Goal: Task Accomplishment & Management: Use online tool/utility

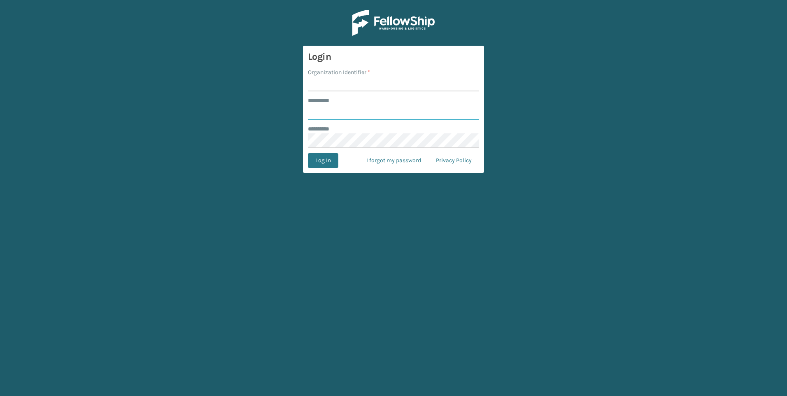
type input "*********"
type input "[GEOGRAPHIC_DATA]"
click at [323, 165] on button "Log In" at bounding box center [323, 160] width 30 height 15
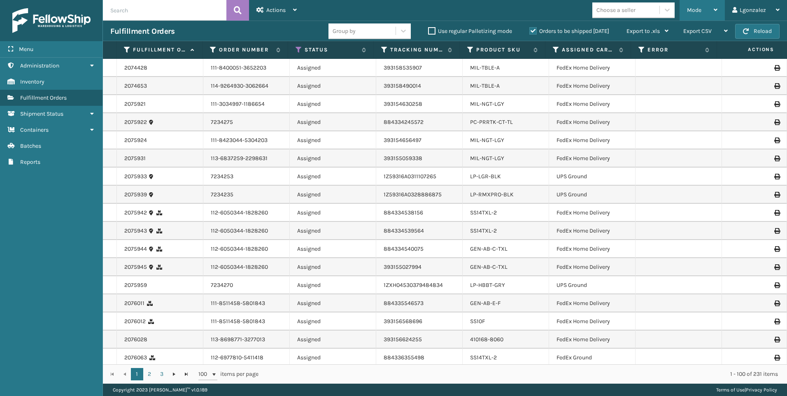
click at [717, 9] on icon at bounding box center [716, 10] width 4 height 6
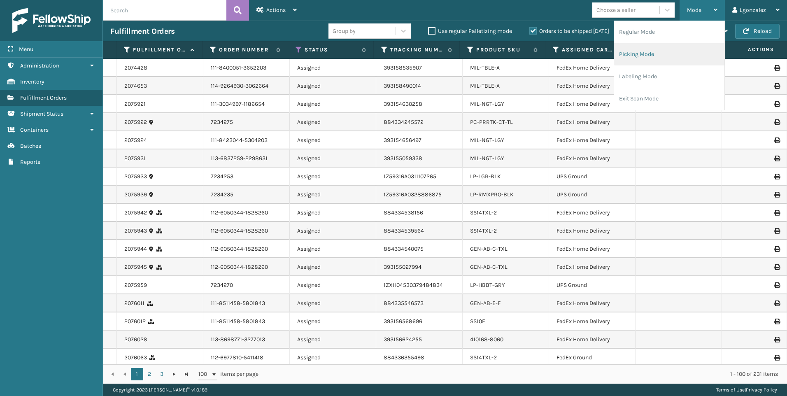
click at [647, 54] on li "Picking Mode" at bounding box center [669, 54] width 110 height 22
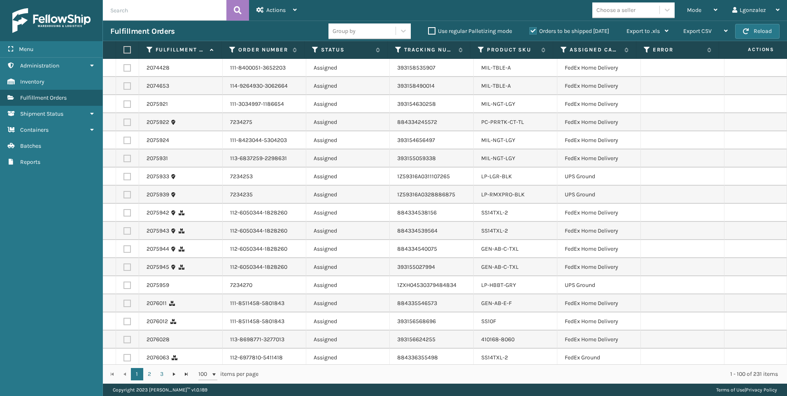
click at [128, 47] on label at bounding box center [126, 49] width 5 height 7
click at [124, 47] on input "checkbox" at bounding box center [124, 49] width 0 height 5
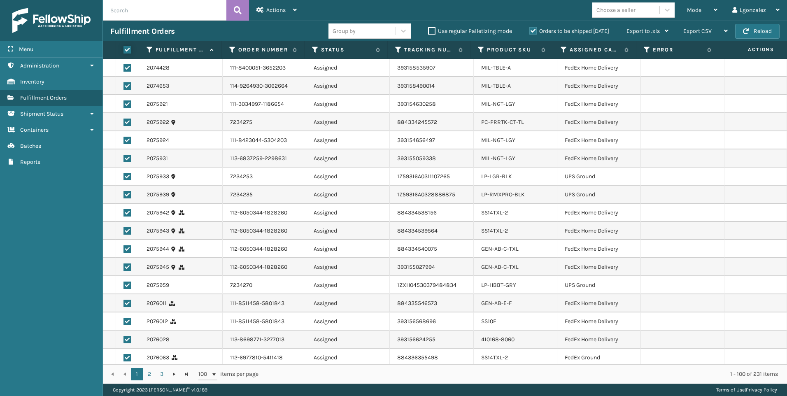
checkbox input "true"
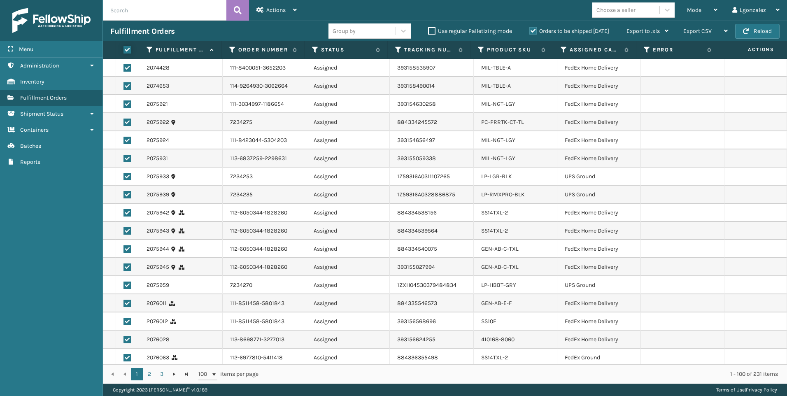
checkbox input "true"
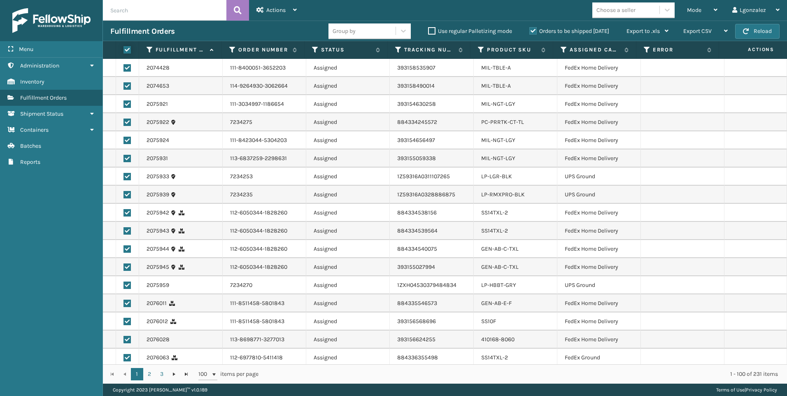
checkbox input "true"
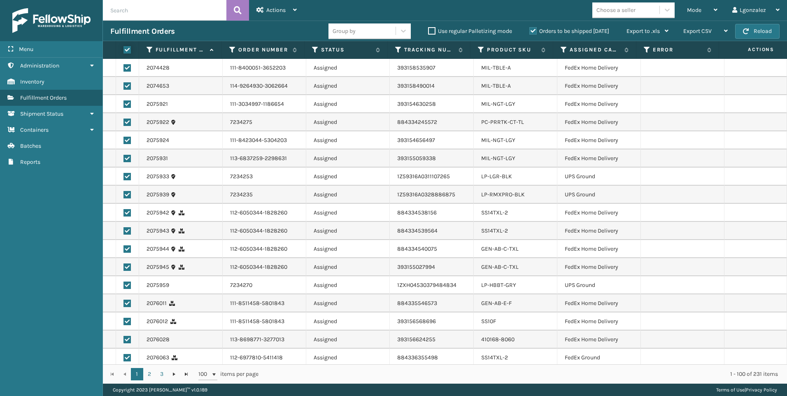
checkbox input "true"
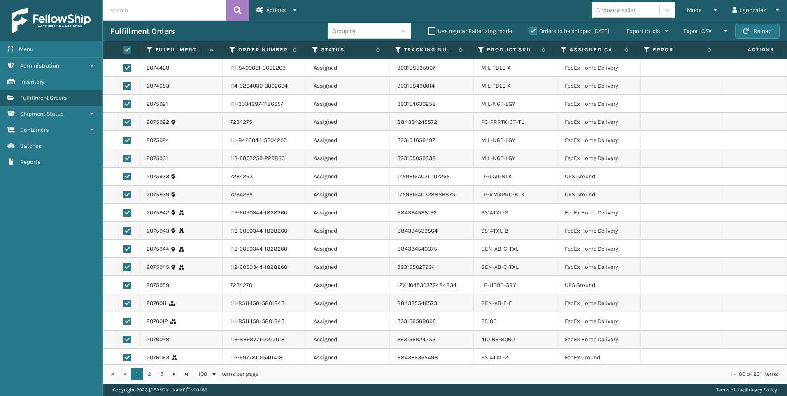
checkbox input "true"
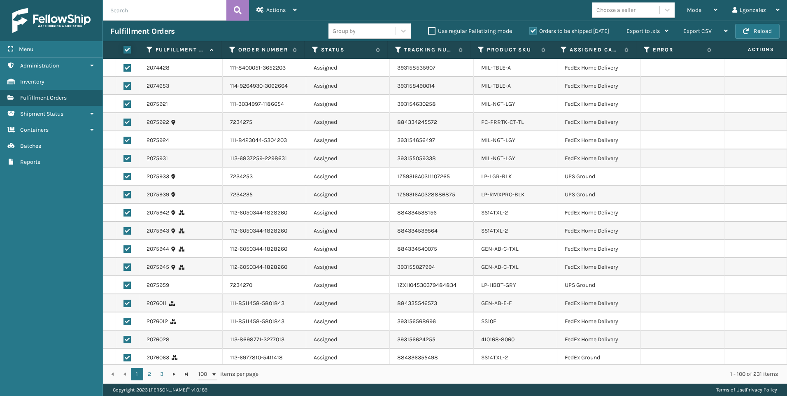
checkbox input "true"
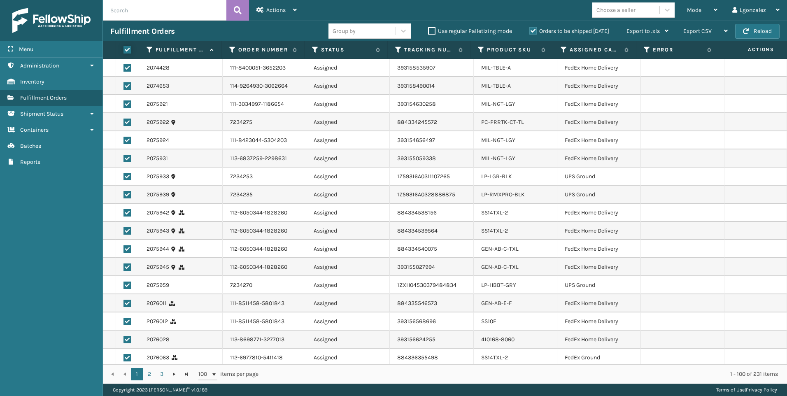
checkbox input "true"
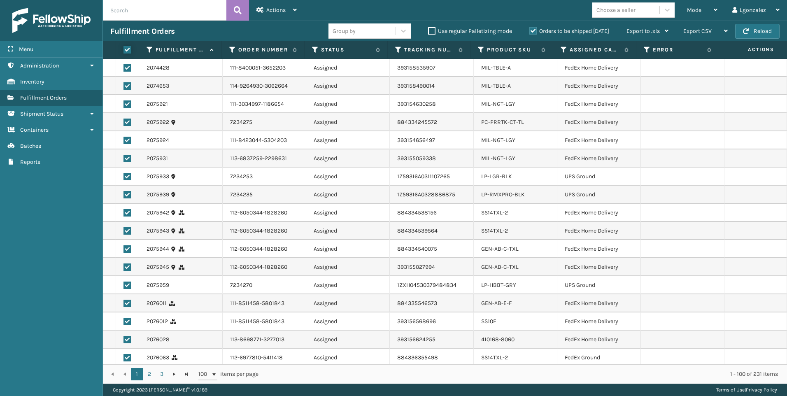
checkbox input "true"
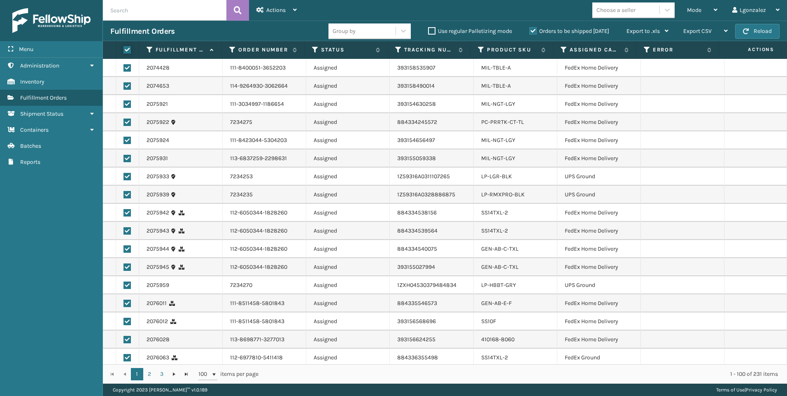
checkbox input "true"
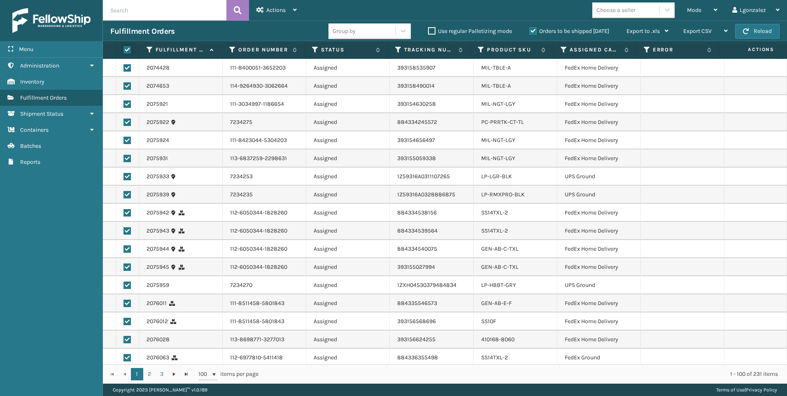
checkbox input "true"
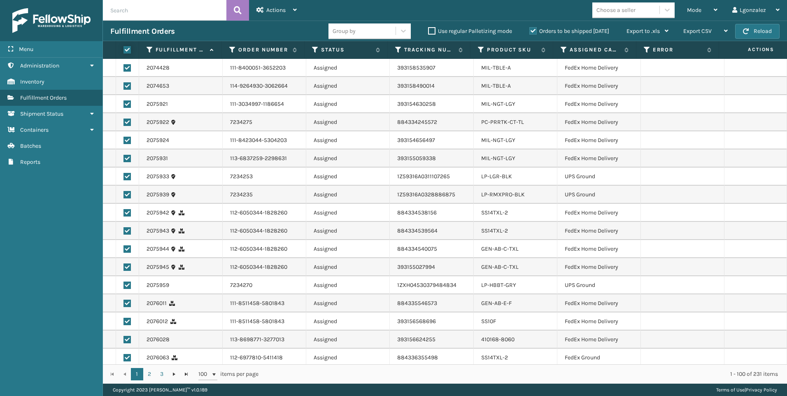
checkbox input "true"
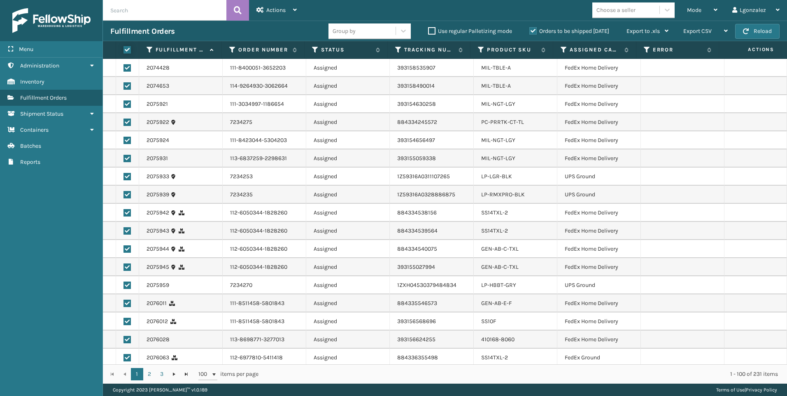
checkbox input "true"
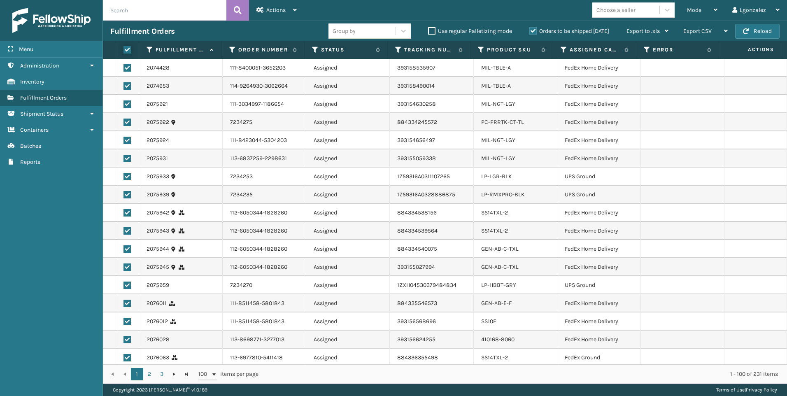
checkbox input "true"
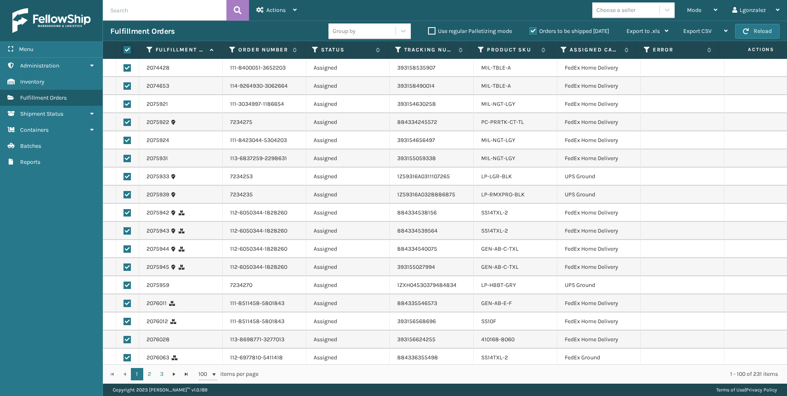
checkbox input "true"
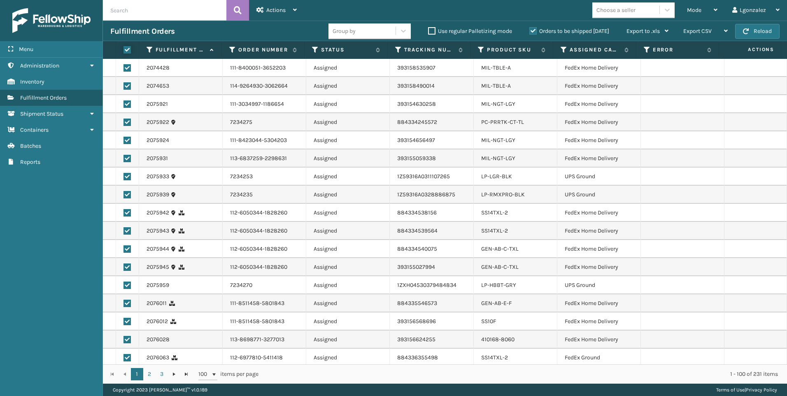
checkbox input "true"
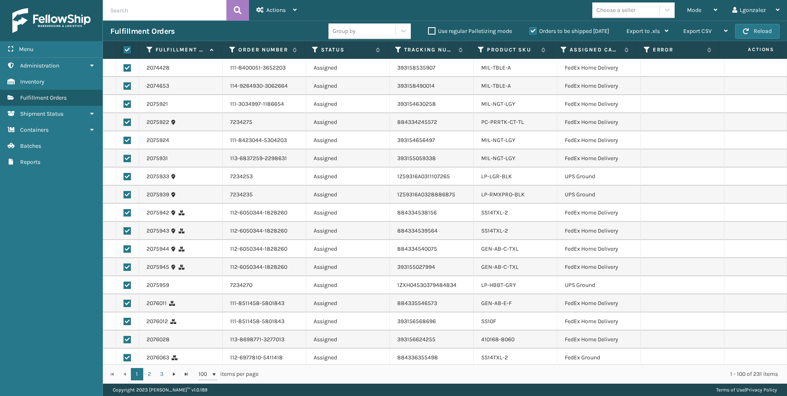
checkbox input "true"
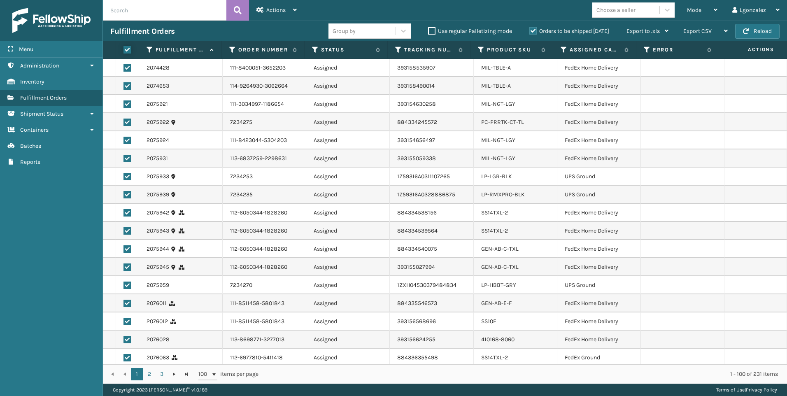
checkbox input "true"
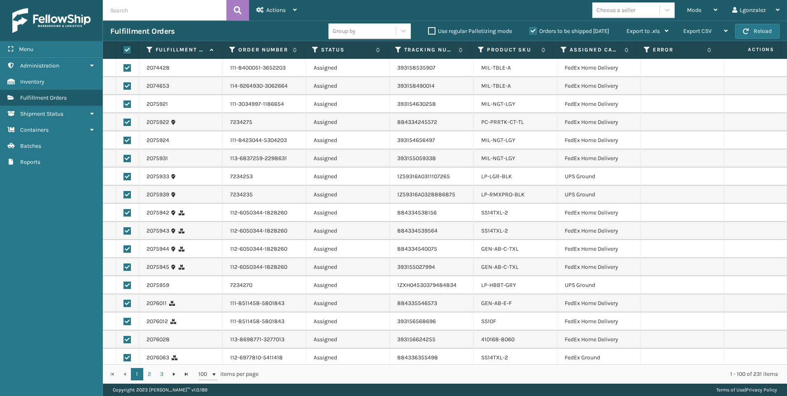
checkbox input "true"
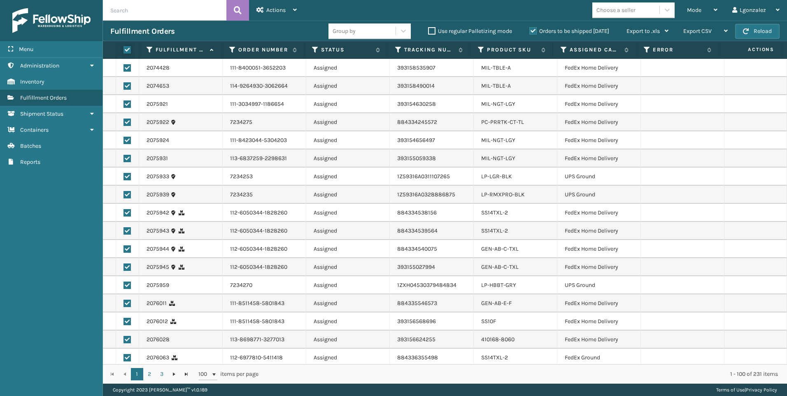
checkbox input "true"
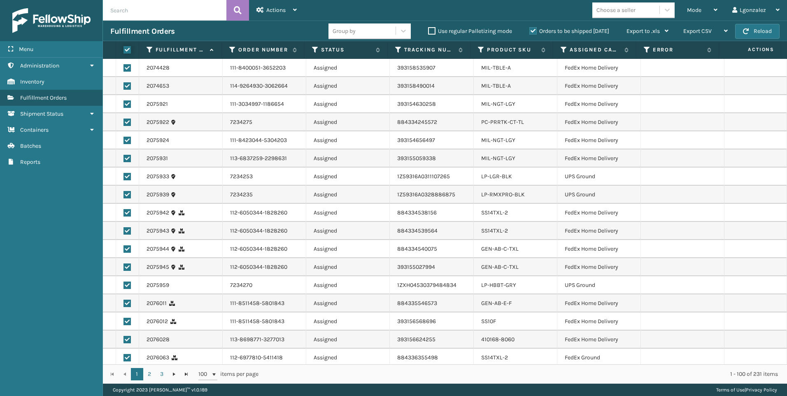
checkbox input "true"
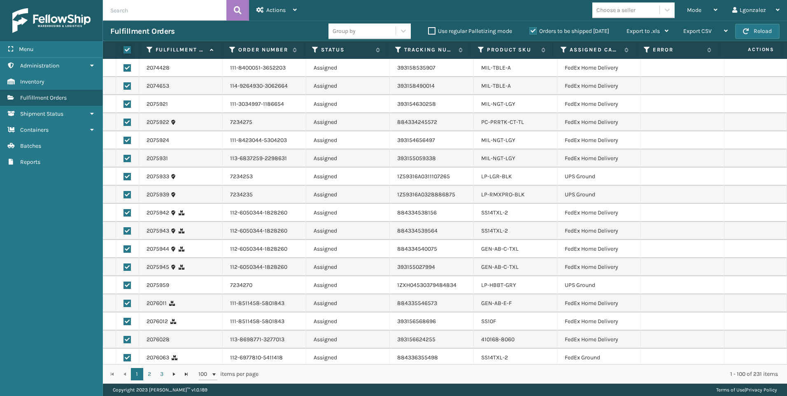
checkbox input "true"
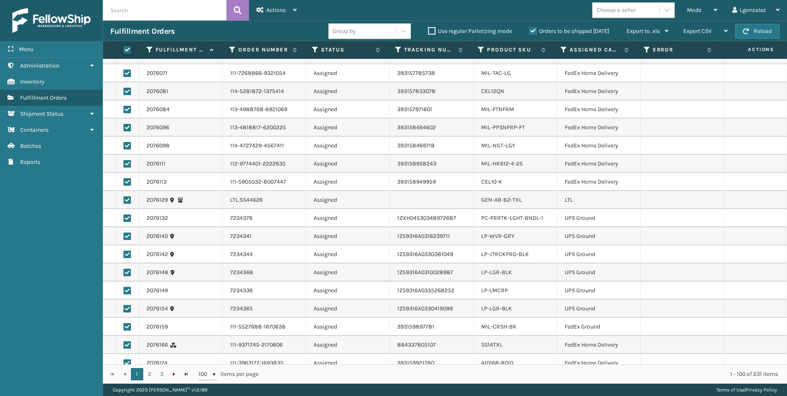
scroll to position [371, 0]
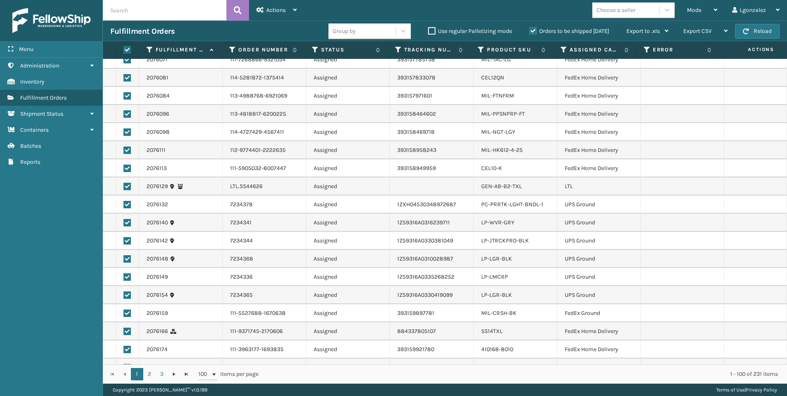
click at [128, 184] on label at bounding box center [127, 186] width 7 height 7
click at [124, 184] on input "checkbox" at bounding box center [124, 185] width 0 height 5
checkbox input "false"
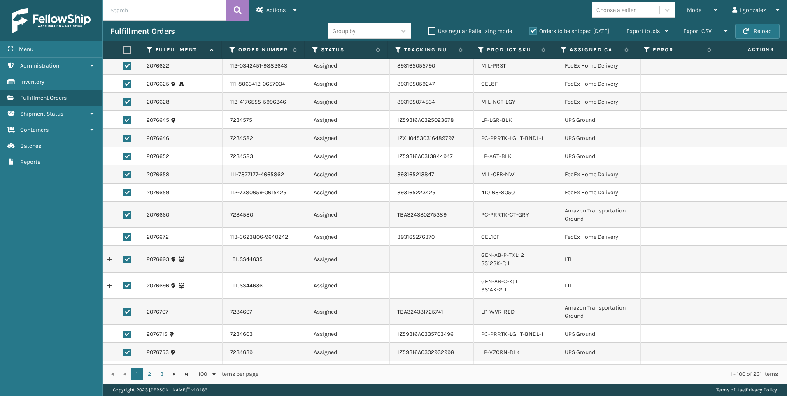
scroll to position [1400, 0]
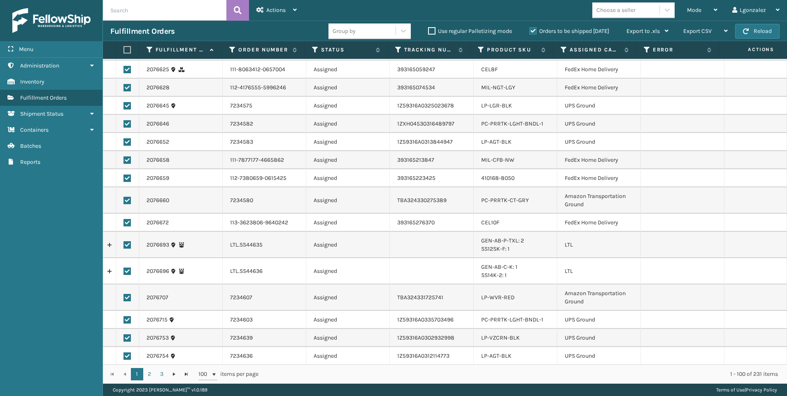
click at [123, 247] on td at bounding box center [127, 245] width 23 height 26
click at [128, 247] on label at bounding box center [127, 244] width 7 height 7
click at [124, 247] on input "checkbox" at bounding box center [124, 243] width 0 height 5
checkbox input "false"
click at [128, 271] on label at bounding box center [127, 271] width 7 height 7
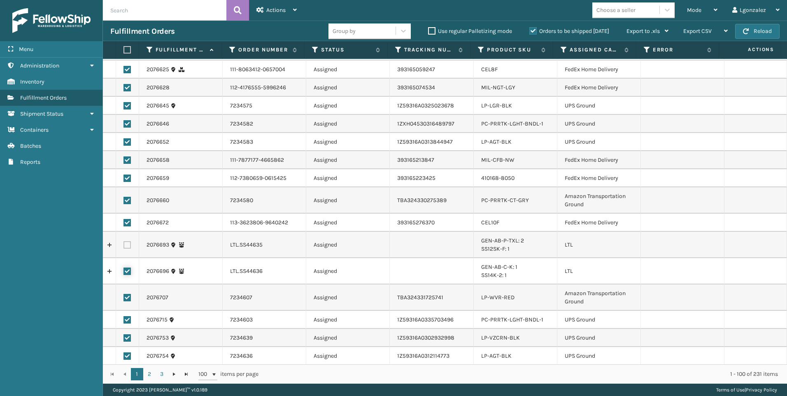
click at [124, 271] on input "checkbox" at bounding box center [124, 270] width 0 height 5
checkbox input "false"
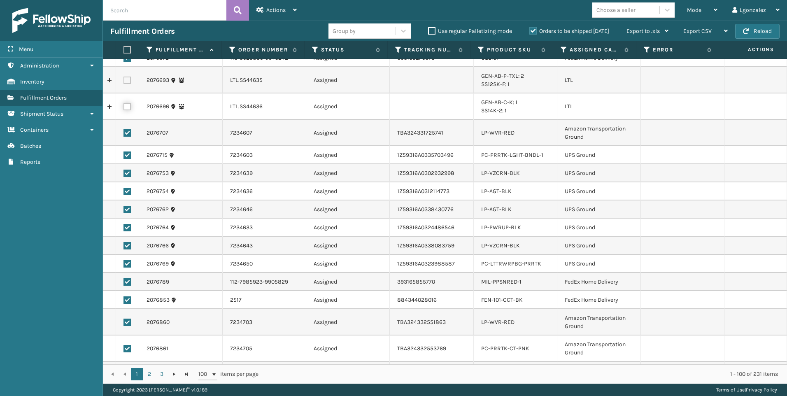
scroll to position [1581, 0]
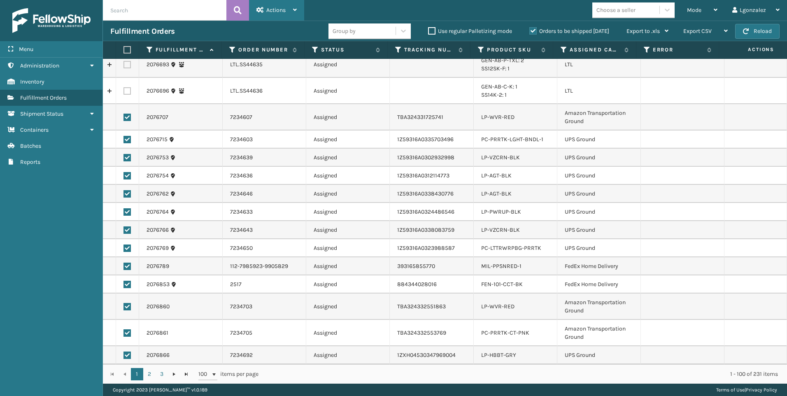
click at [289, 9] on div "Actions" at bounding box center [277, 10] width 40 height 21
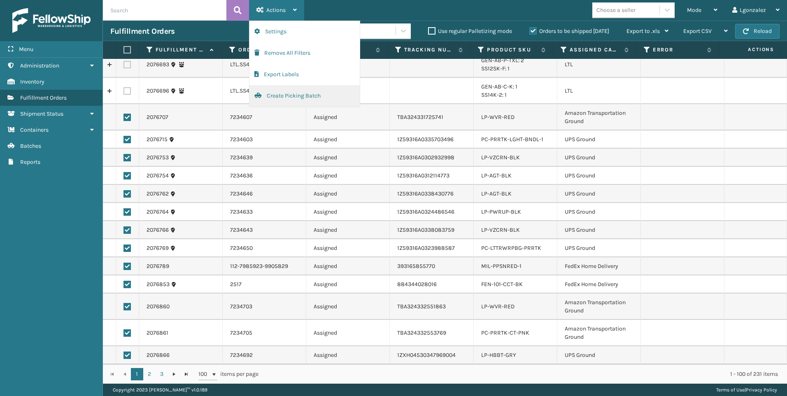
click at [279, 92] on button "Create Picking Batch" at bounding box center [305, 95] width 110 height 21
